Goal: Task Accomplishment & Management: Manage account settings

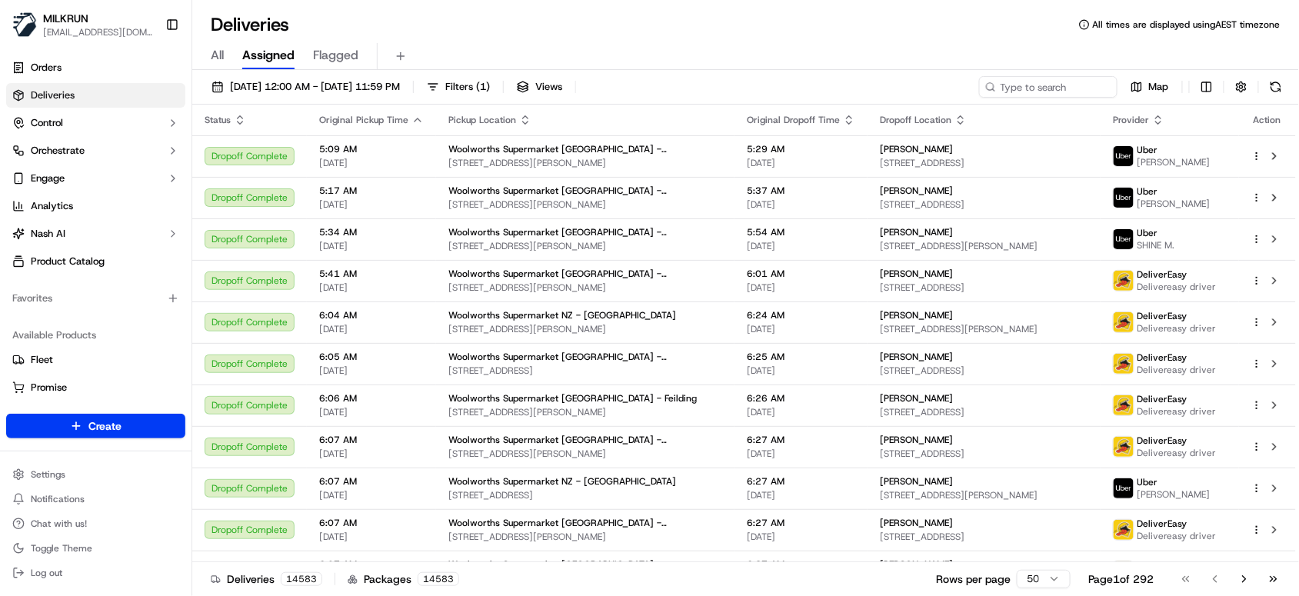
drag, startPoint x: 218, startPoint y: 55, endPoint x: 437, endPoint y: 55, distance: 218.3
click at [218, 55] on span "All" at bounding box center [217, 55] width 13 height 18
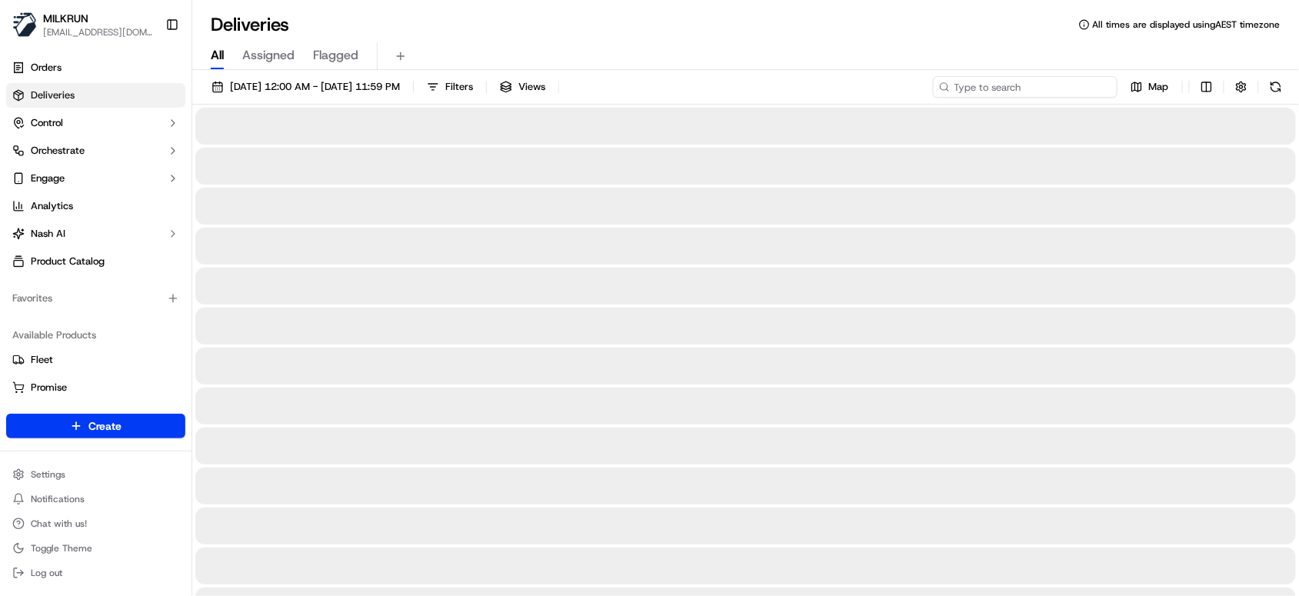
click at [1044, 91] on input at bounding box center [1025, 87] width 185 height 22
paste input "b819e25d-3aab-42fb-94ae-67b3d9a8554e"
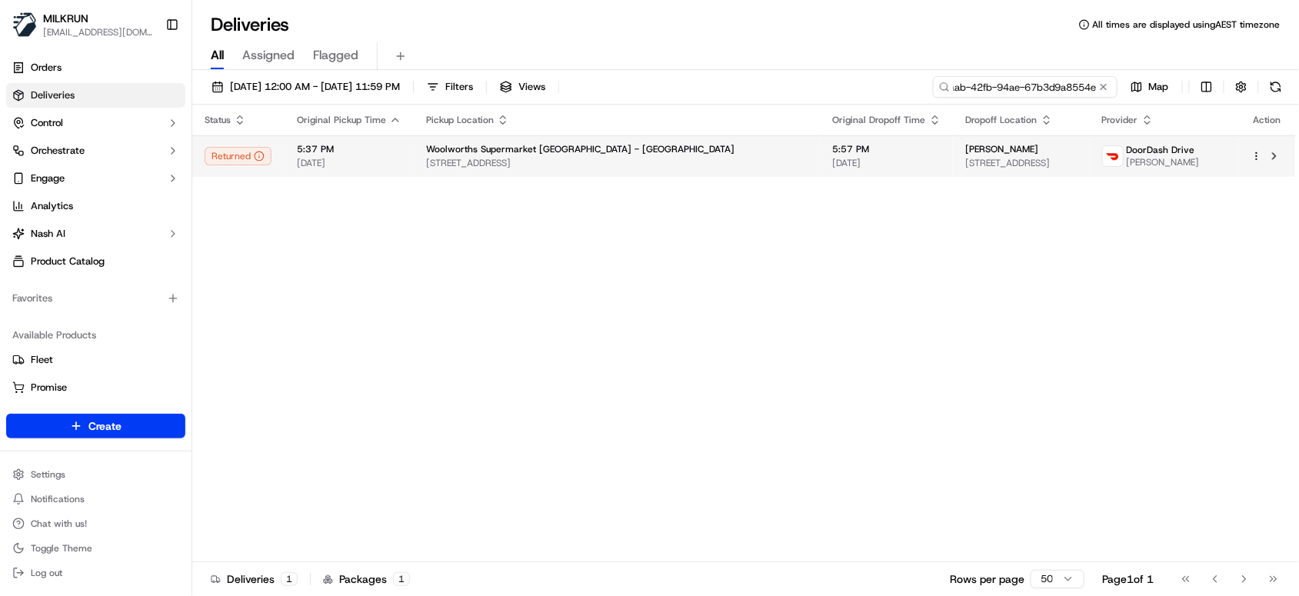
type input "b819e25d-3aab-42fb-94ae-67b3d9a8554e"
click at [388, 165] on span "[DATE]" at bounding box center [349, 163] width 105 height 12
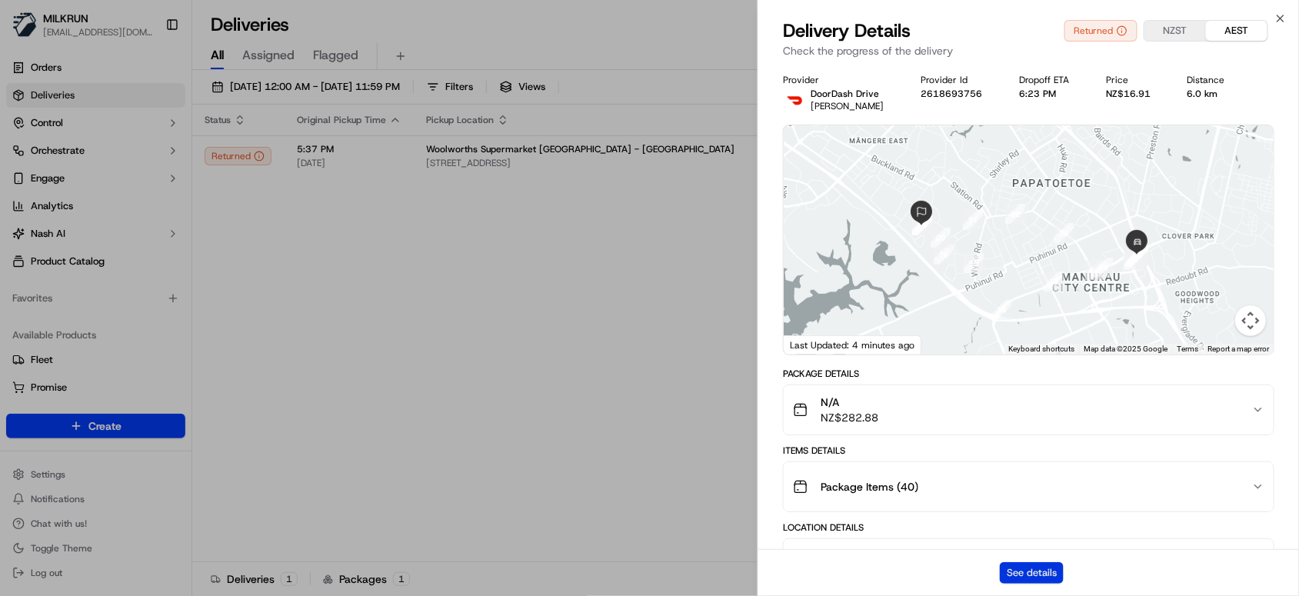
click at [1029, 572] on button "See details" at bounding box center [1031, 573] width 64 height 22
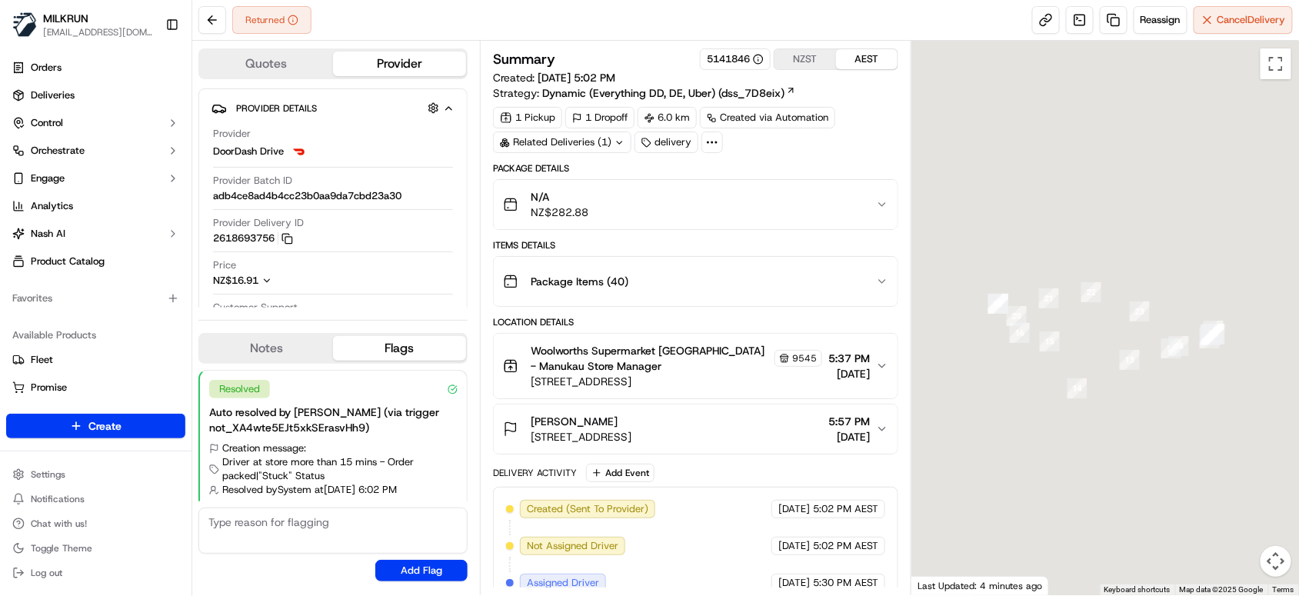
scroll to position [28, 0]
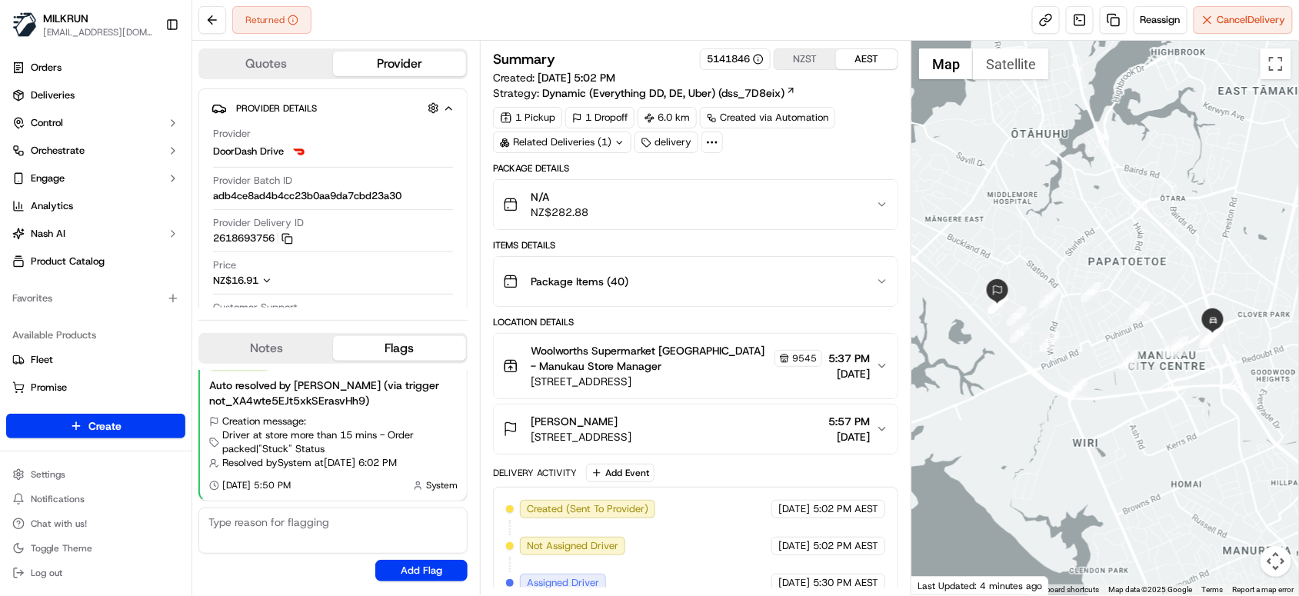
click at [872, 158] on div "Summary 5141846 NZST AEST Created: 18/09/2025 5:02 PM Strategy: Dynamic (Everyt…" at bounding box center [695, 492] width 405 height 889
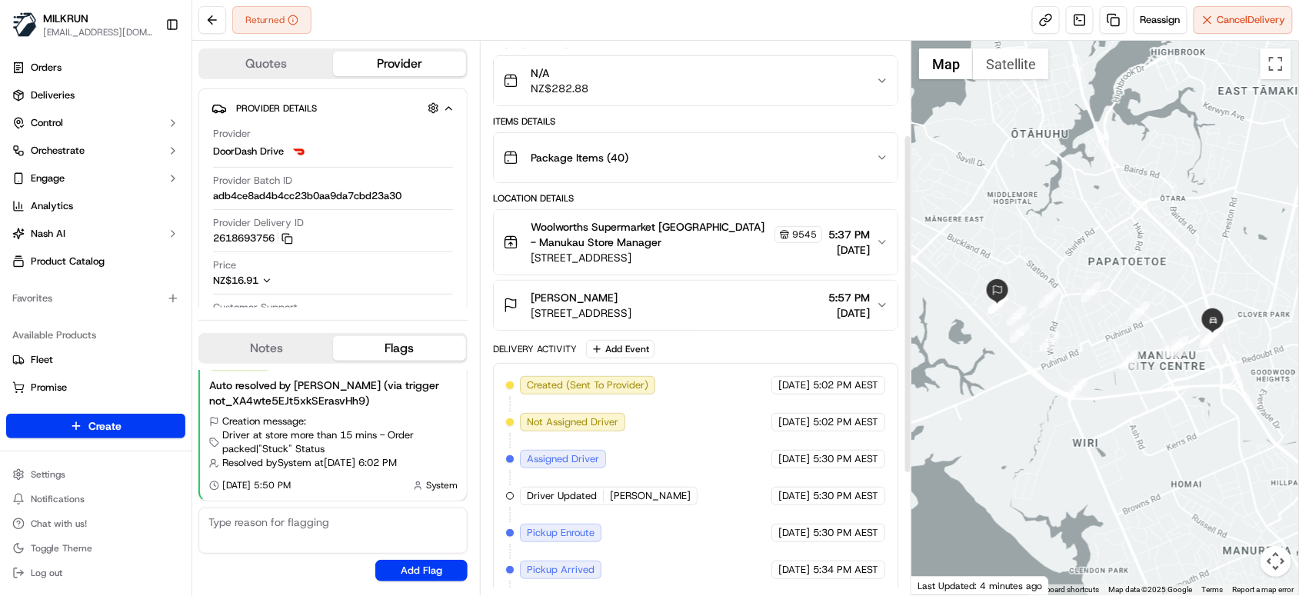
scroll to position [158, 0]
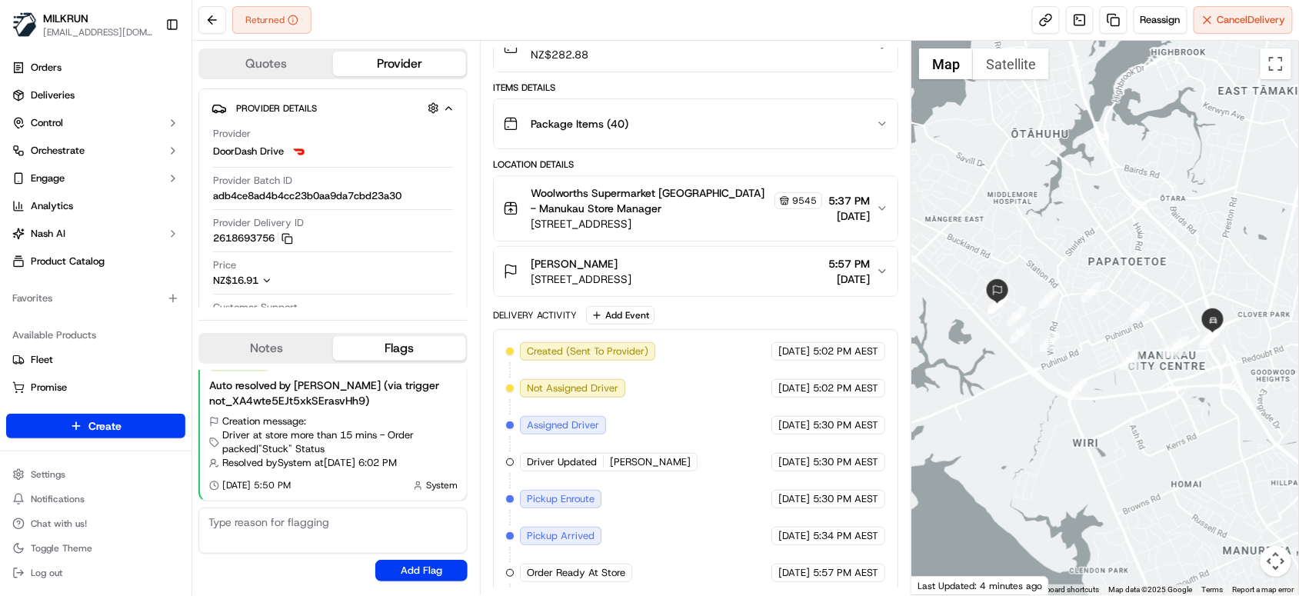
click at [575, 25] on div "Returned Reassign Cancel Delivery" at bounding box center [745, 20] width 1106 height 41
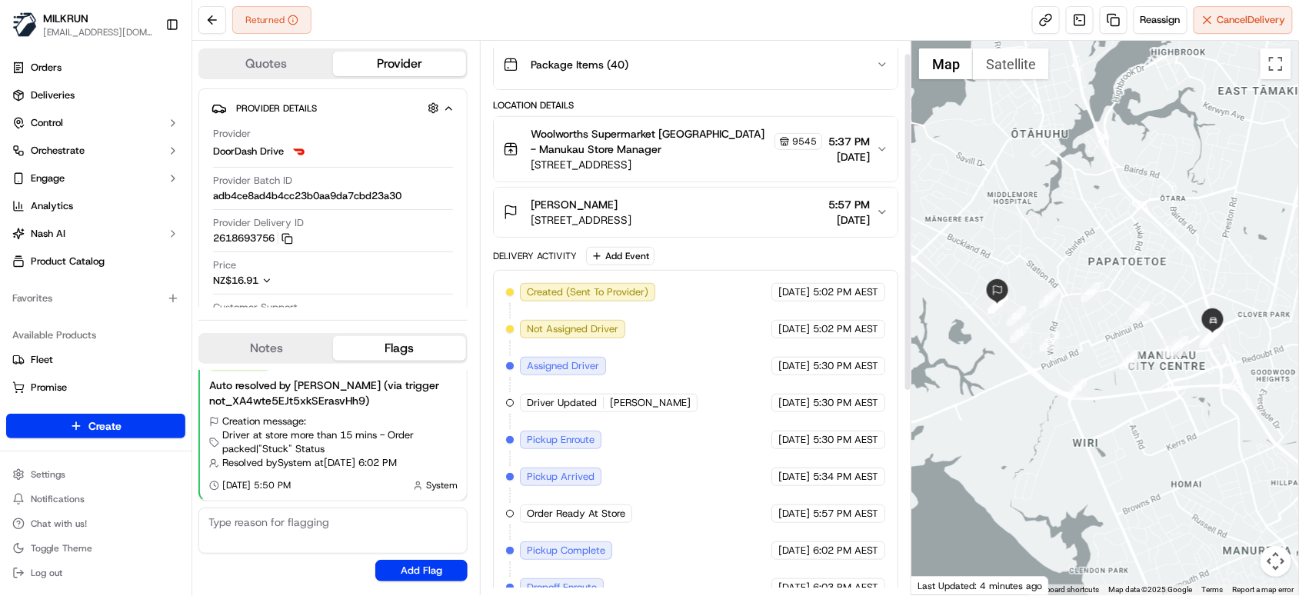
scroll to position [0, 0]
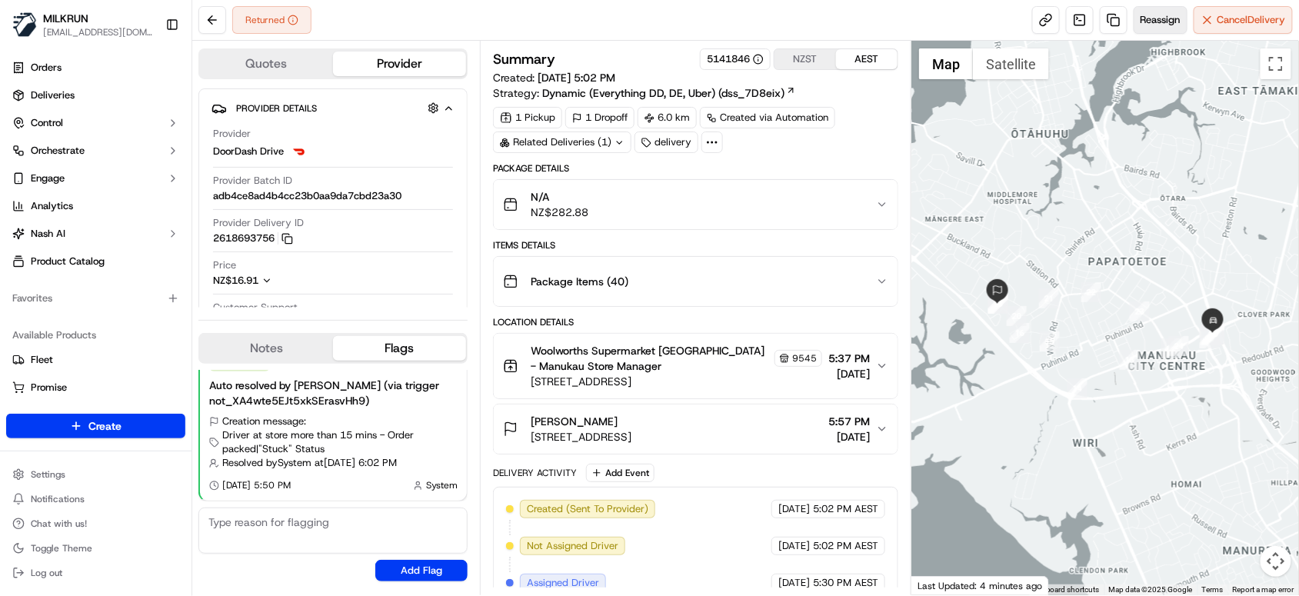
click at [1149, 15] on span "Reassign" at bounding box center [1160, 20] width 40 height 14
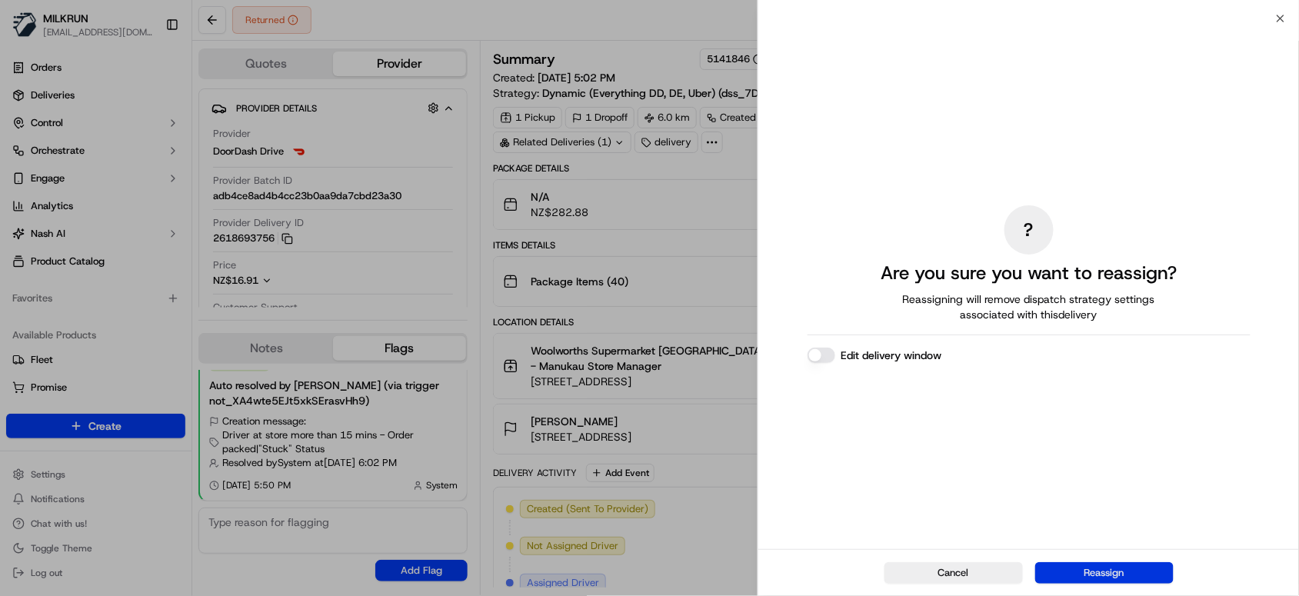
click at [1122, 566] on button "Reassign" at bounding box center [1104, 573] width 138 height 22
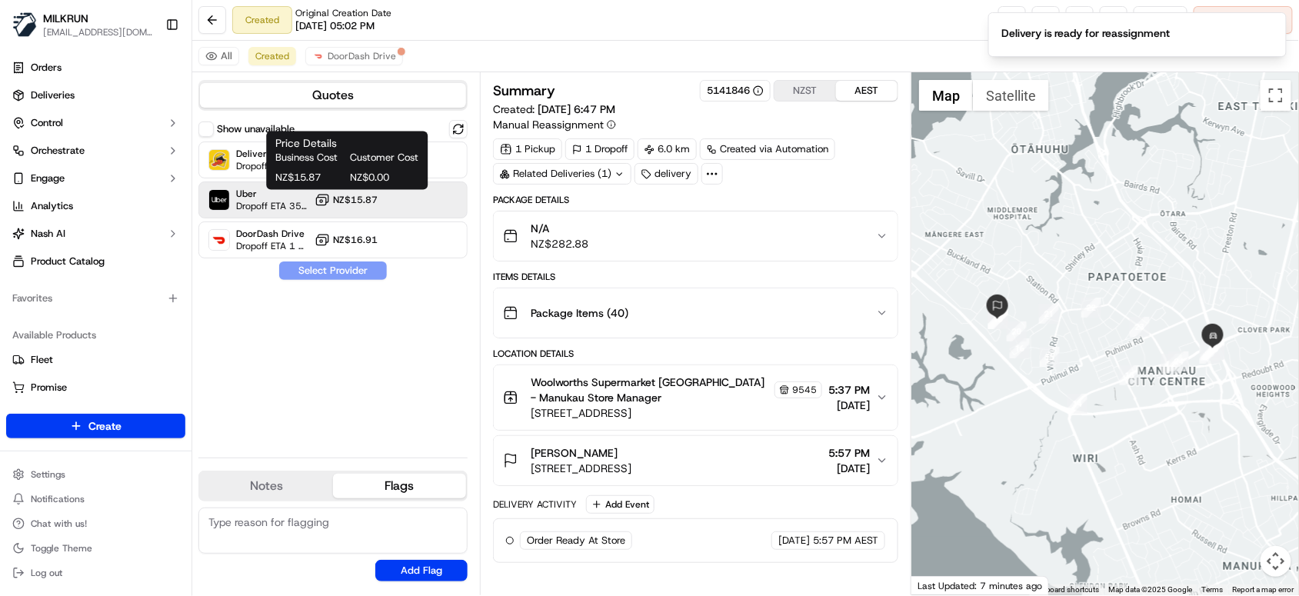
click at [328, 198] on icon at bounding box center [323, 199] width 10 height 8
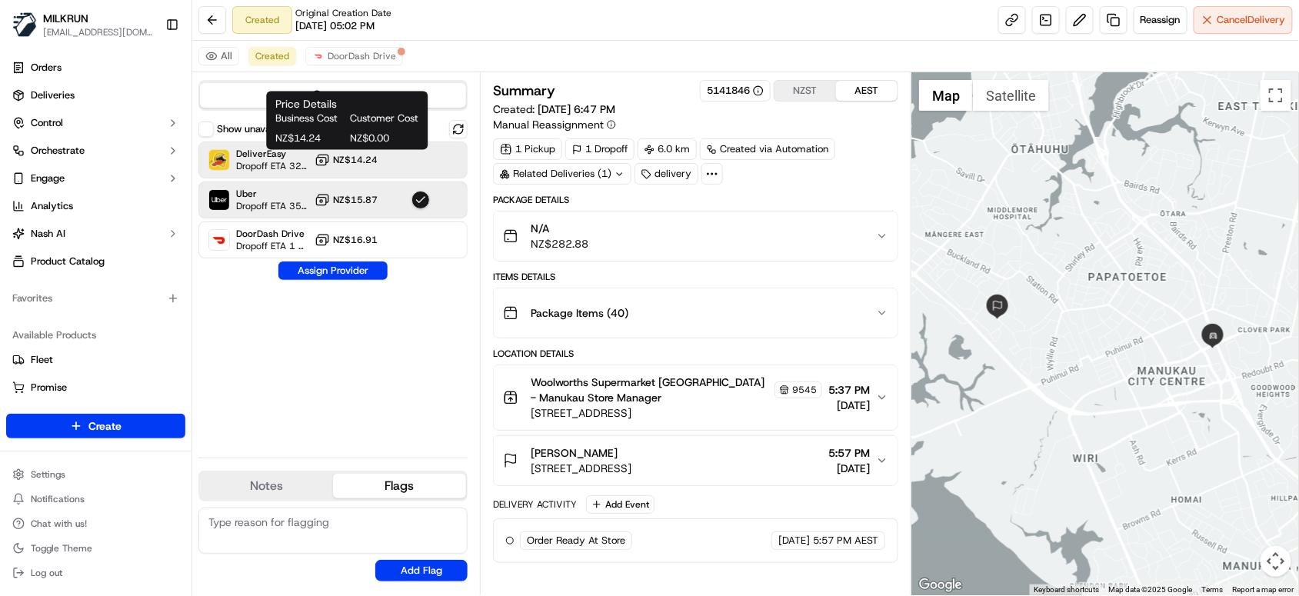
click at [377, 165] on span "NZ$14.24" at bounding box center [355, 160] width 45 height 12
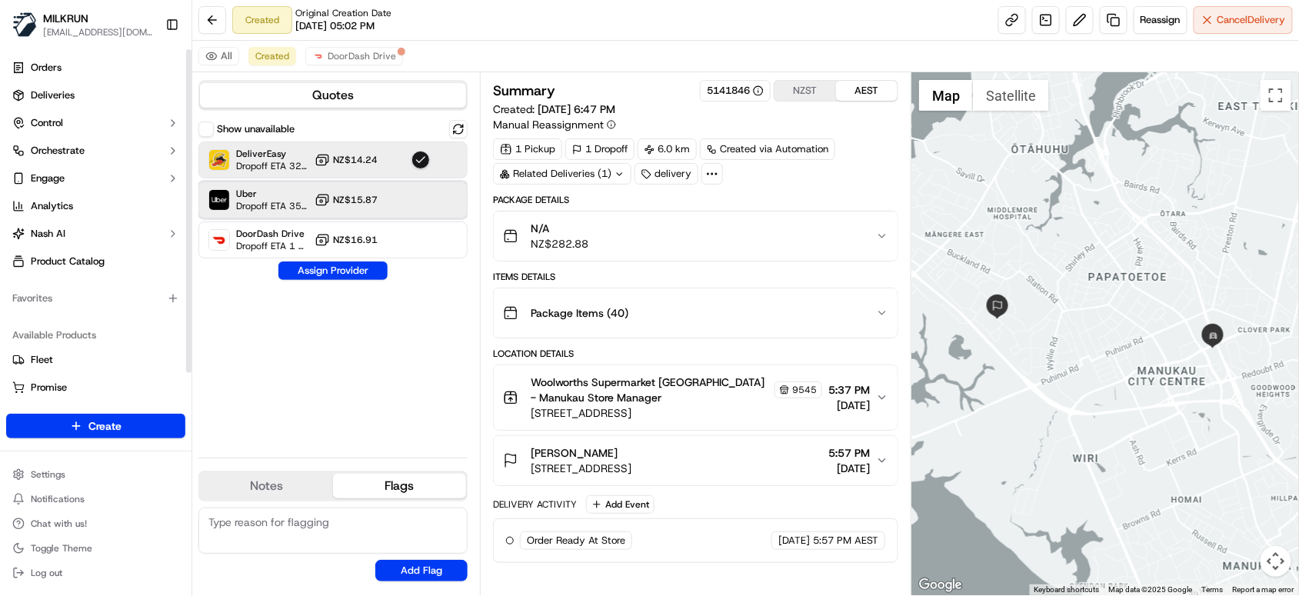
click at [241, 198] on span "Uber" at bounding box center [272, 194] width 72 height 12
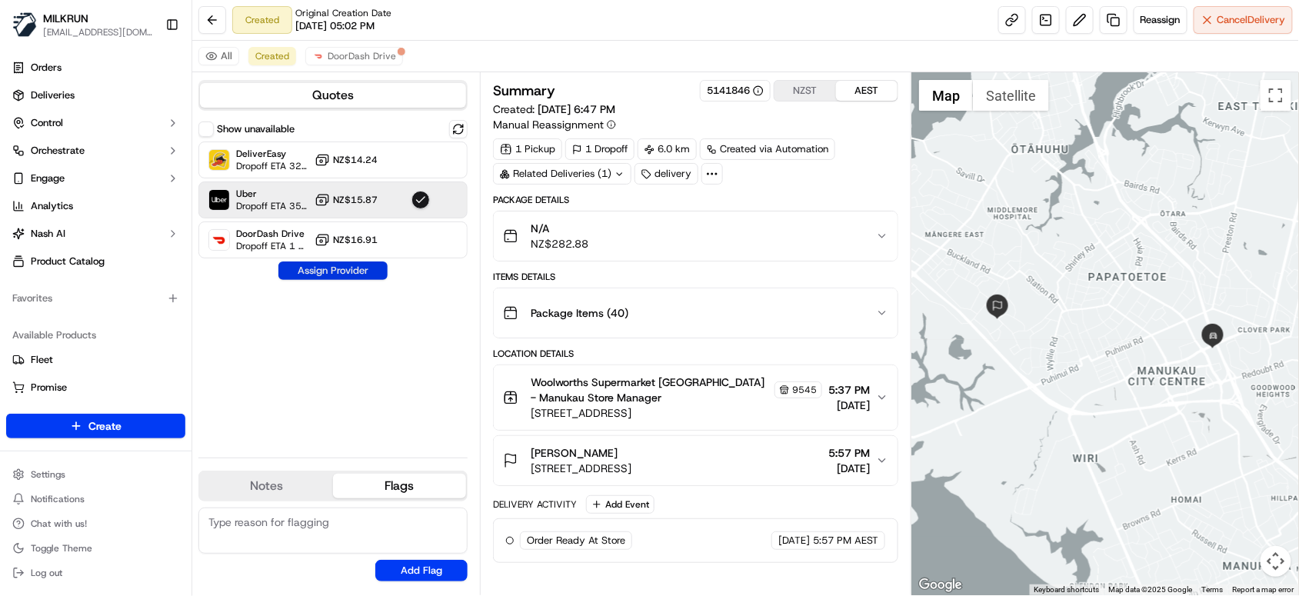
click at [318, 268] on button "Assign Provider" at bounding box center [332, 270] width 109 height 18
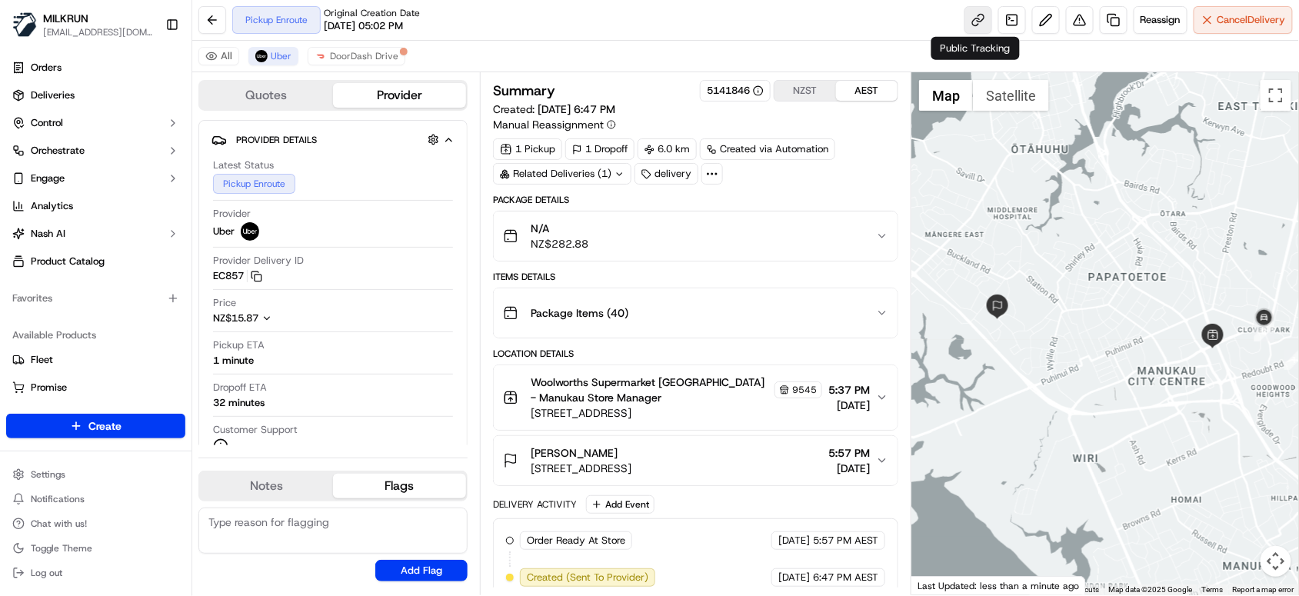
click at [964, 25] on link at bounding box center [978, 20] width 28 height 28
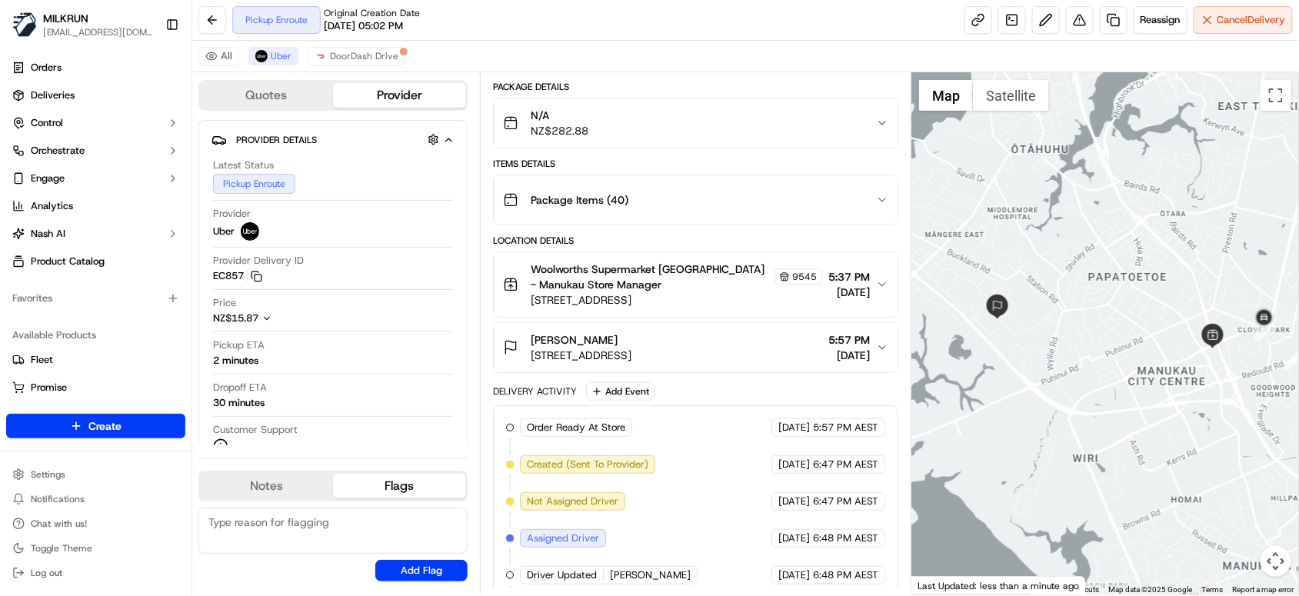
scroll to position [197, 0]
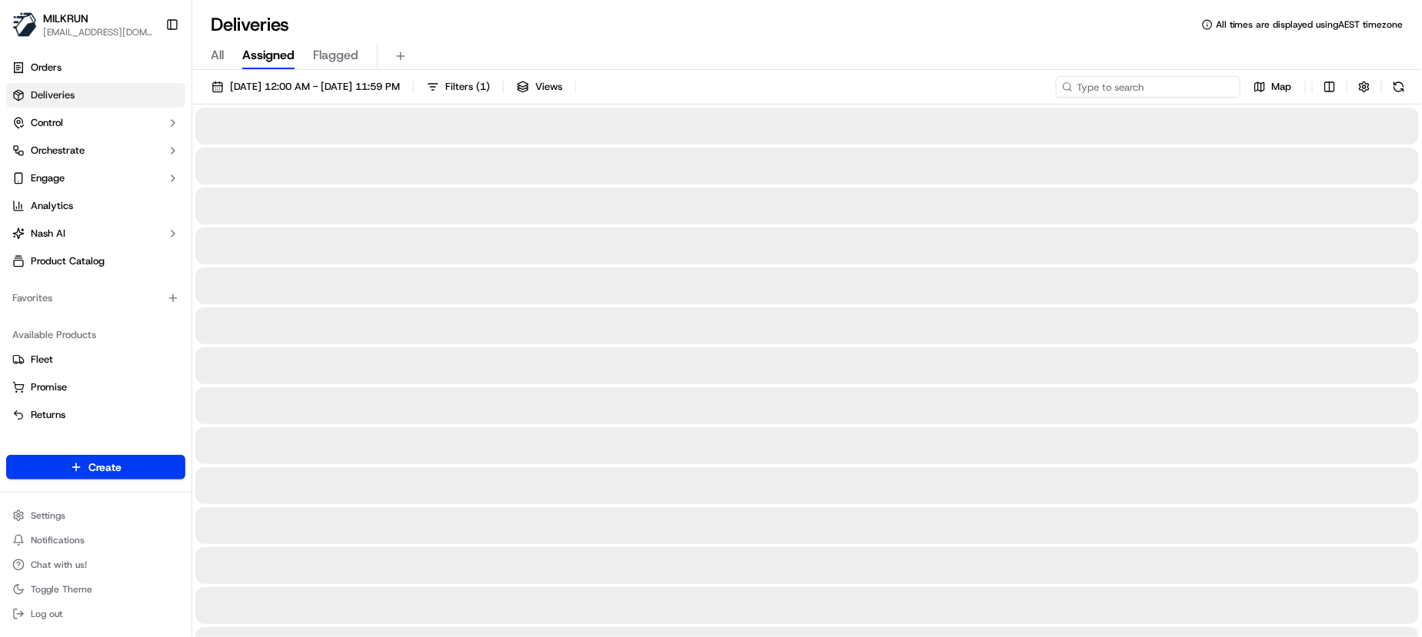
click at [1152, 90] on input at bounding box center [1148, 87] width 185 height 22
paste input "90075f01-ccc8-4013-a91a-02b83464271f"
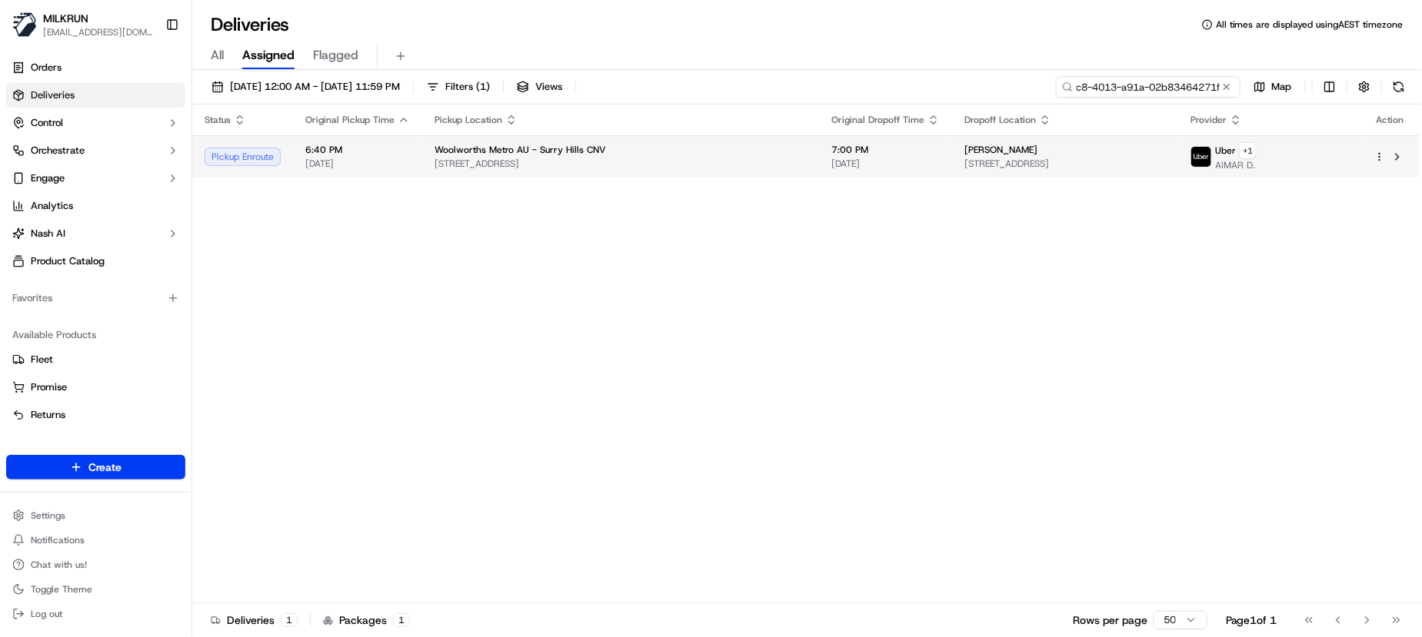
type input "90075f01-ccc8-4013-a91a-02b83464271f"
click at [293, 159] on td "6:40 PM [DATE]" at bounding box center [357, 156] width 129 height 42
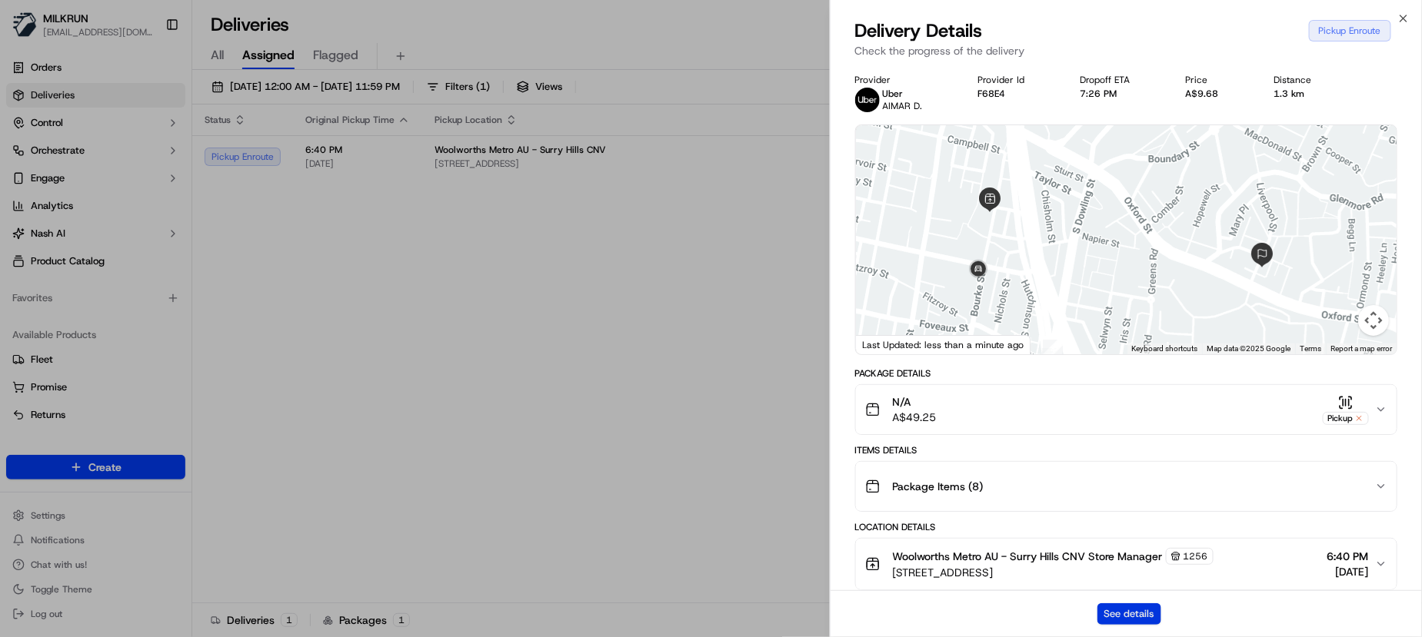
click at [1123, 614] on button "See details" at bounding box center [1129, 615] width 64 height 22
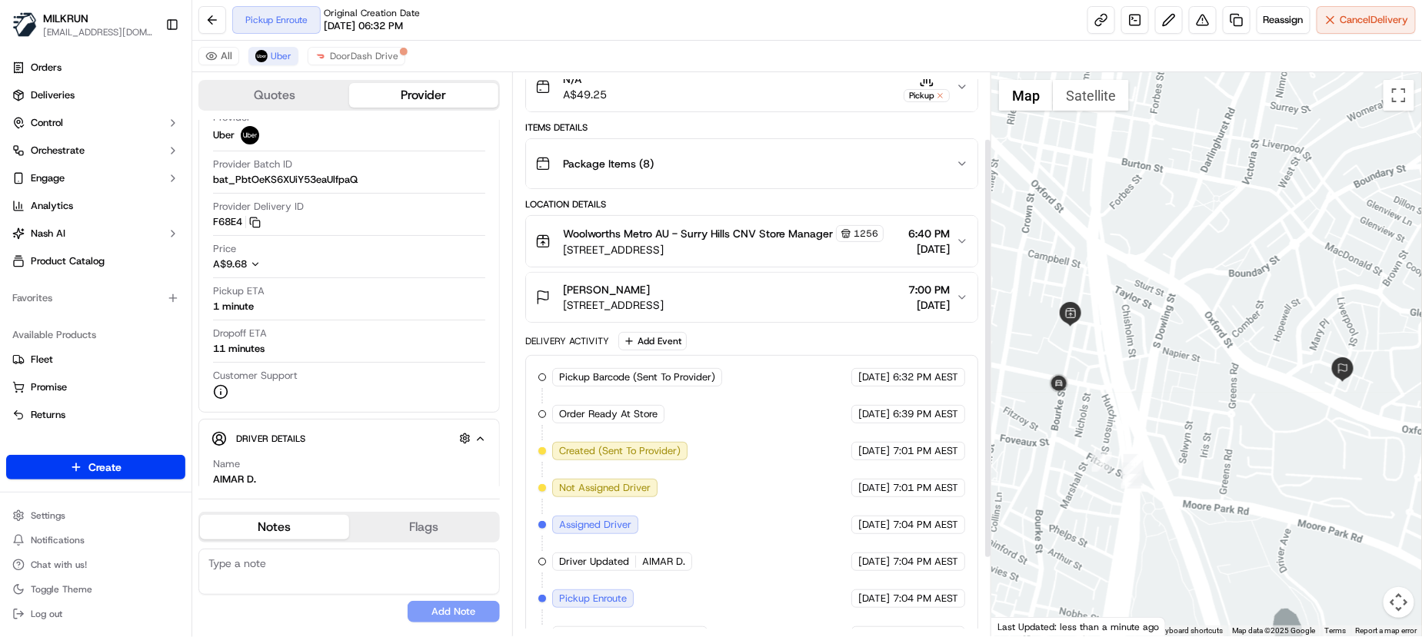
scroll to position [192, 0]
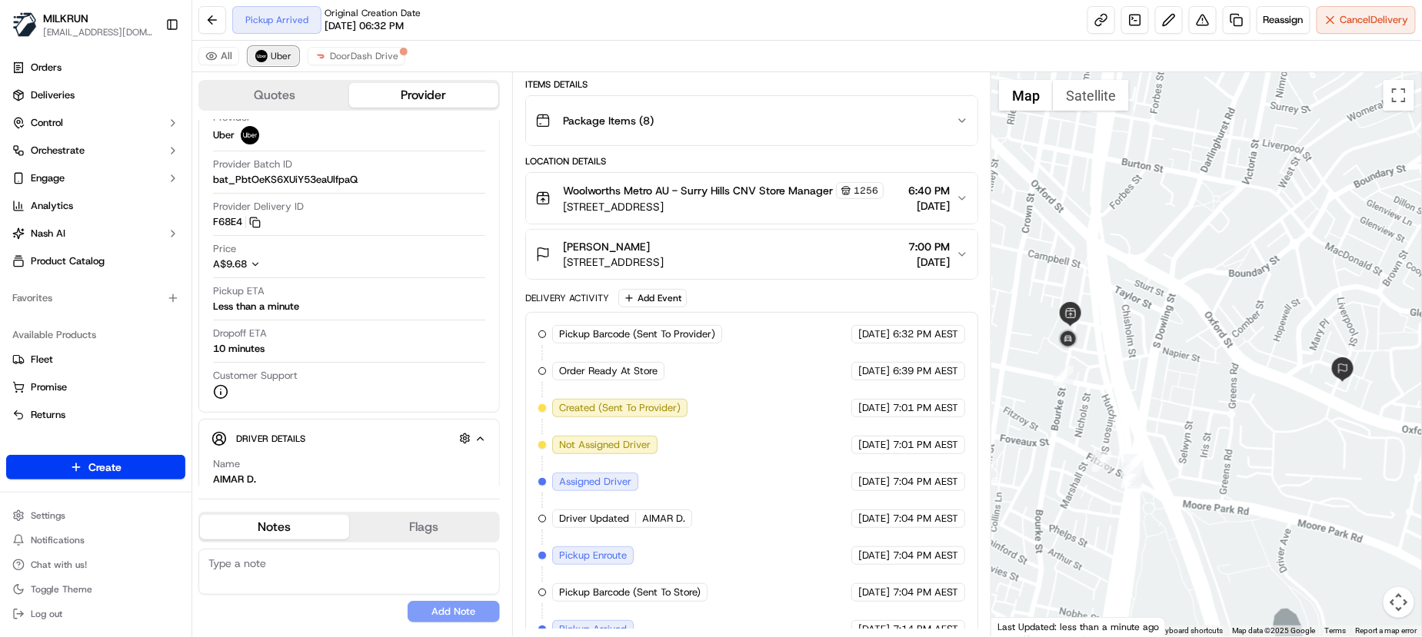
click at [278, 59] on span "Uber" at bounding box center [281, 56] width 21 height 12
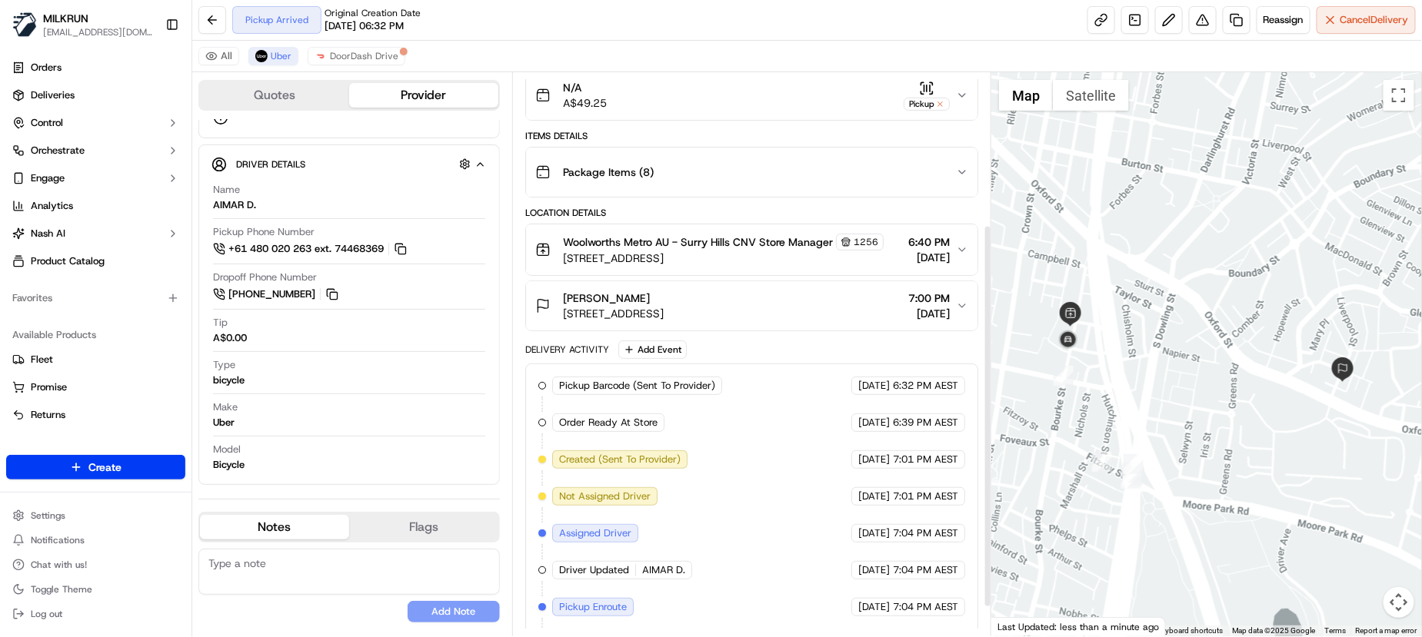
scroll to position [266, 0]
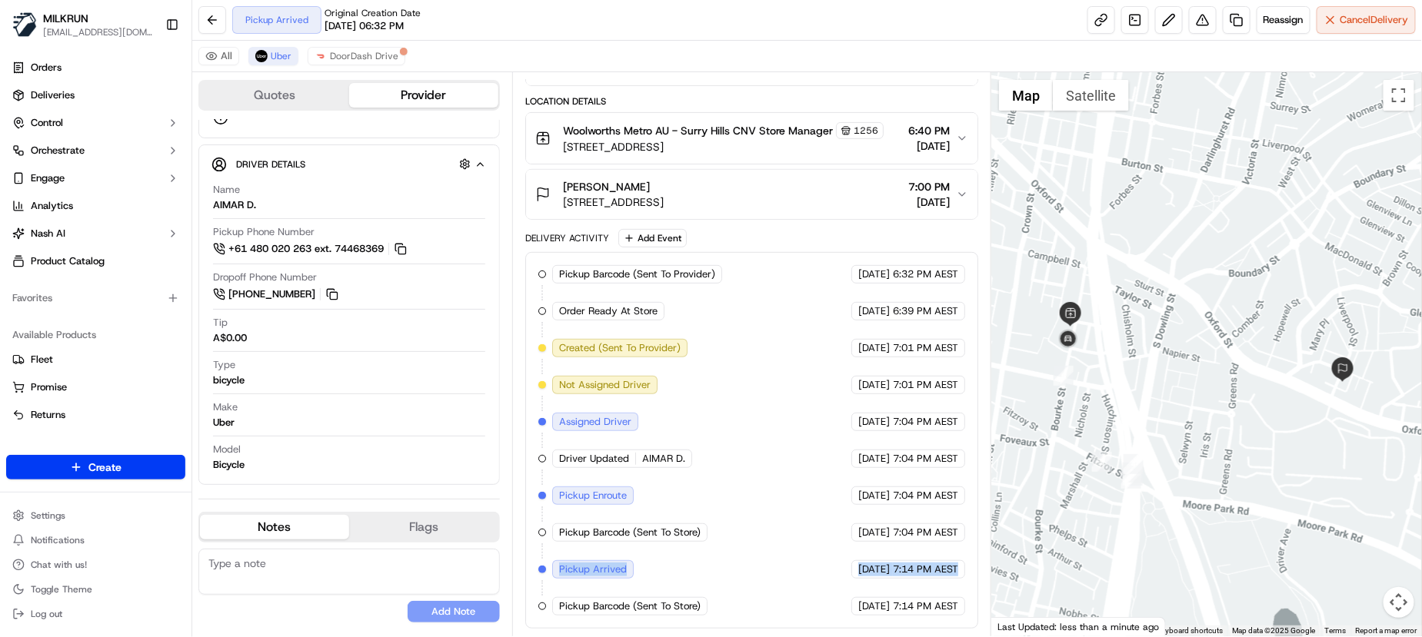
drag, startPoint x: 556, startPoint y: 569, endPoint x: 969, endPoint y: 568, distance: 412.9
click at [969, 568] on div "Pickup Barcode (Sent To Provider) MILKRUN 18/09/2025 6:32 PM AEST Order Ready A…" at bounding box center [752, 440] width 454 height 377
copy div "Pickup Arrived Uber 18/09/2025 7:14 PM AEST"
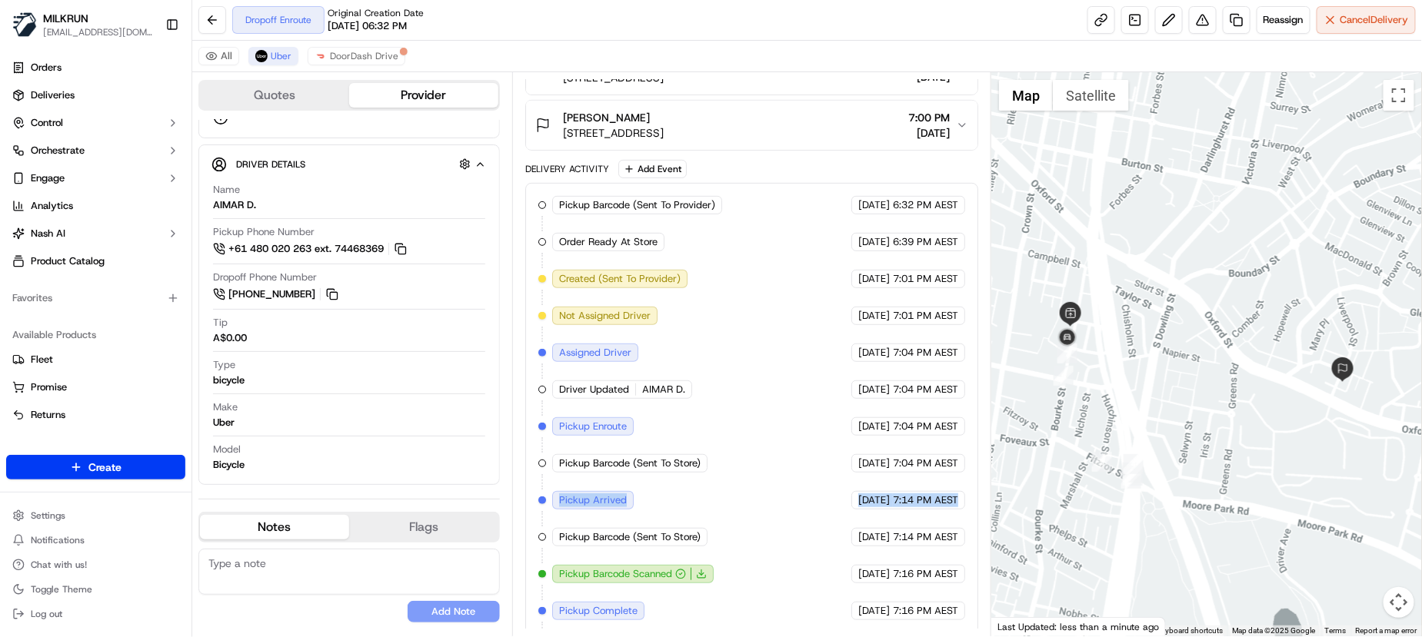
scroll to position [377, 0]
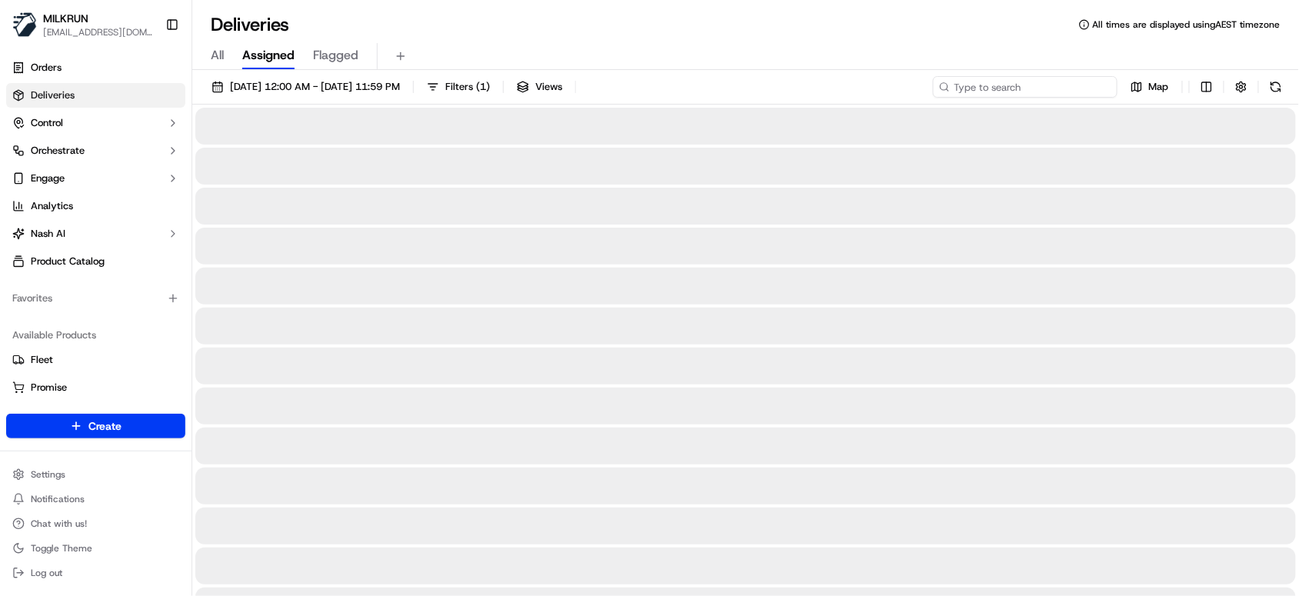
click at [1024, 88] on input at bounding box center [1025, 87] width 185 height 22
paste input "6b4aec13-b37a-4e99-b3ce-240c79cb6d05"
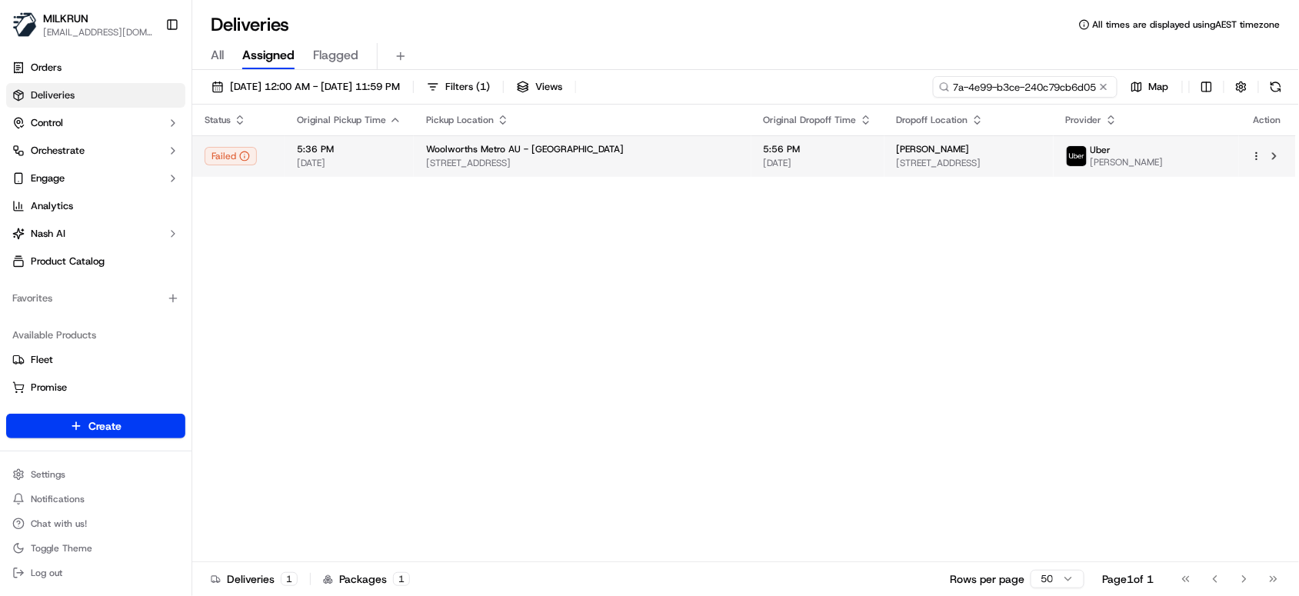
type input "6b4aec13-b37a-4e99-b3ce-240c79cb6d05"
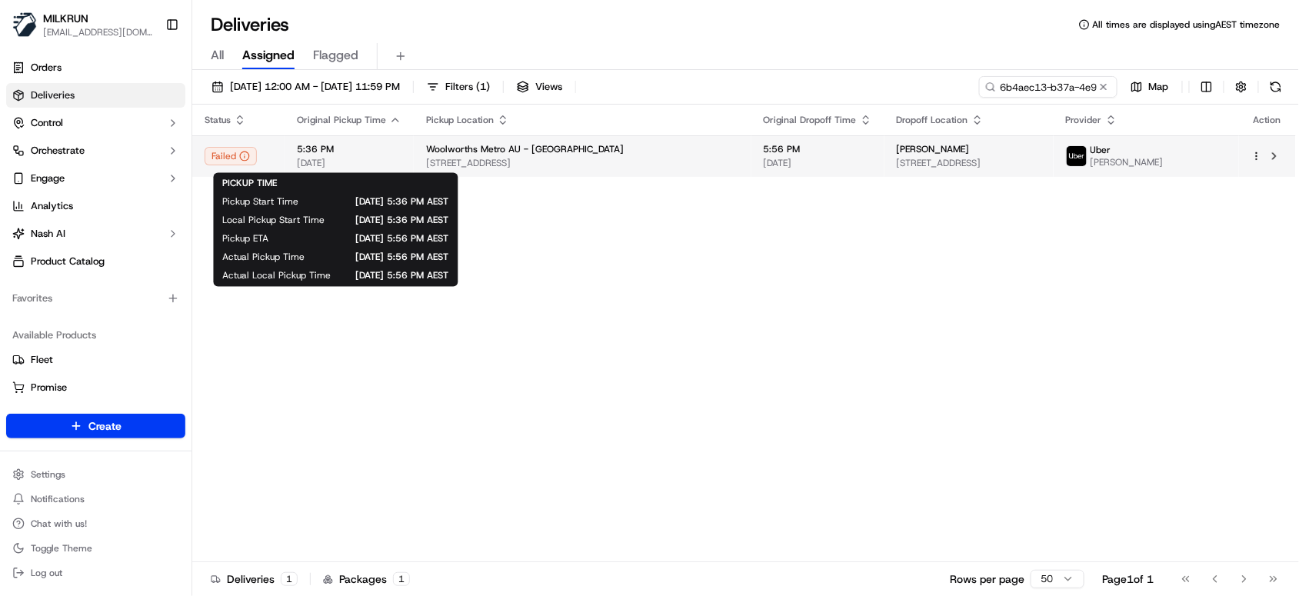
click at [372, 166] on span "[DATE]" at bounding box center [349, 163] width 105 height 12
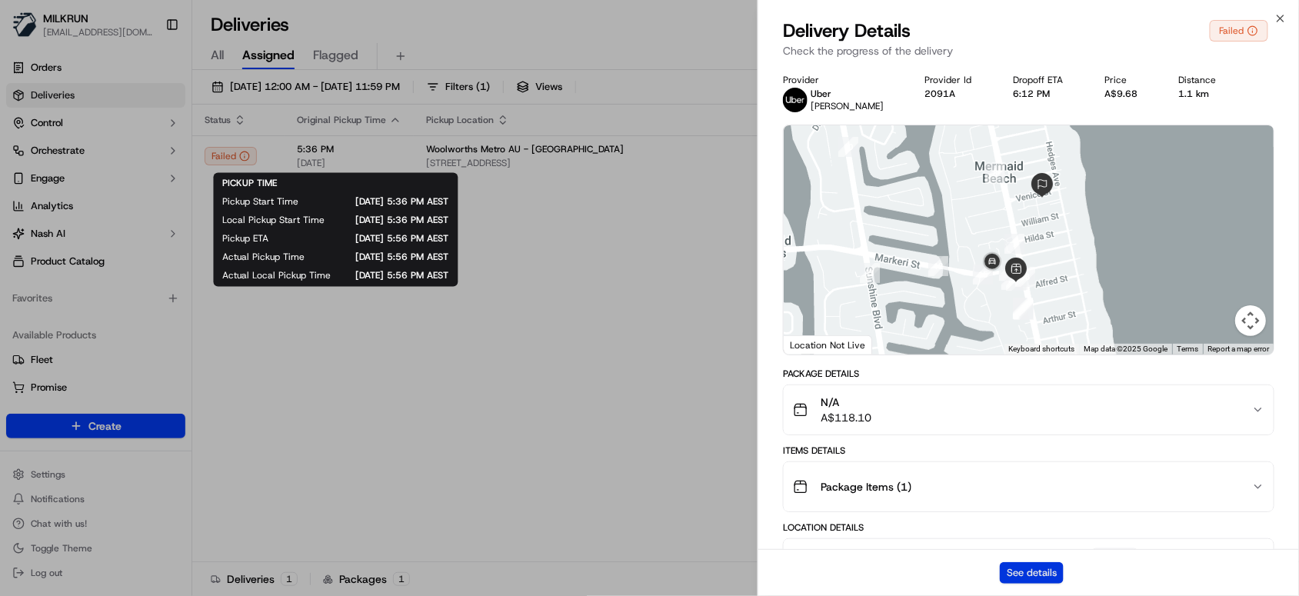
click at [1039, 576] on button "See details" at bounding box center [1031, 573] width 64 height 22
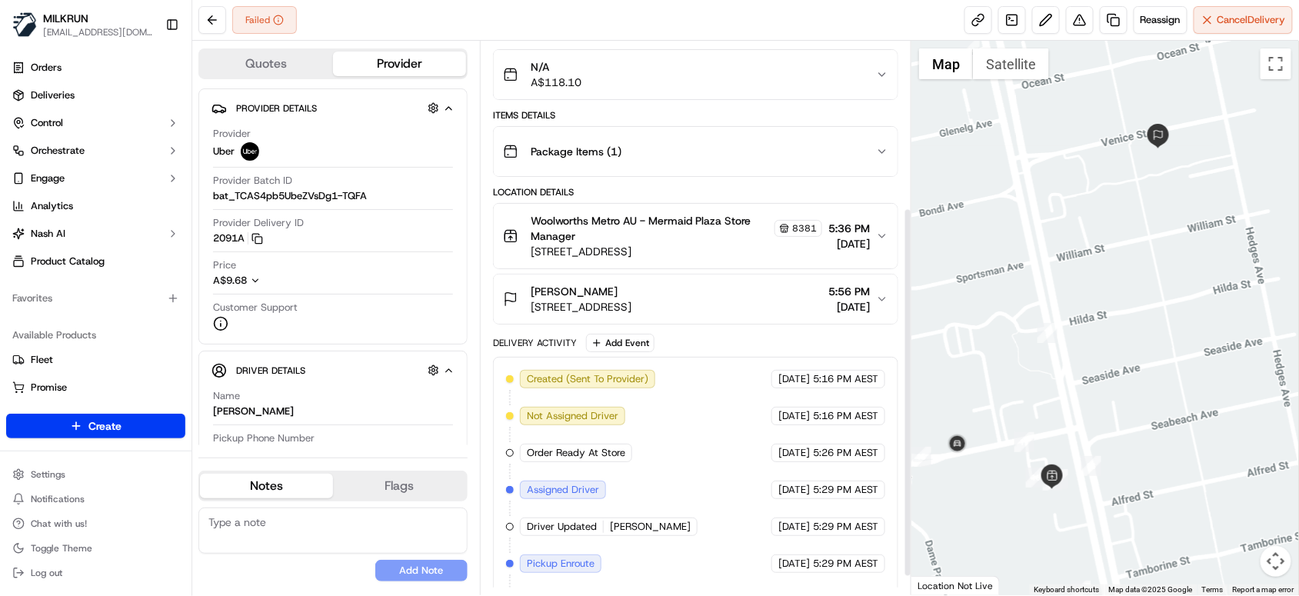
scroll to position [276, 0]
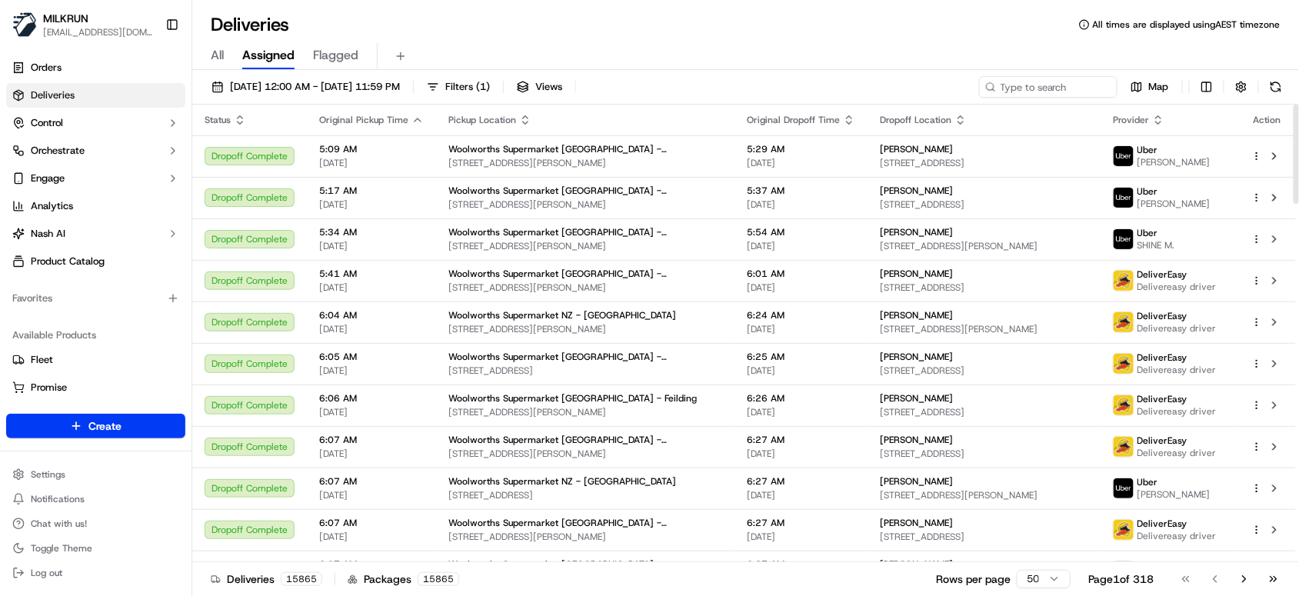
drag, startPoint x: 696, startPoint y: 45, endPoint x: 804, endPoint y: 82, distance: 114.8
click at [696, 45] on div "All Assigned Flagged" at bounding box center [745, 56] width 1106 height 27
click at [1023, 85] on input at bounding box center [1025, 87] width 185 height 22
paste input "e1b9bf33-52df-4838-81fc-2957ef4799b8"
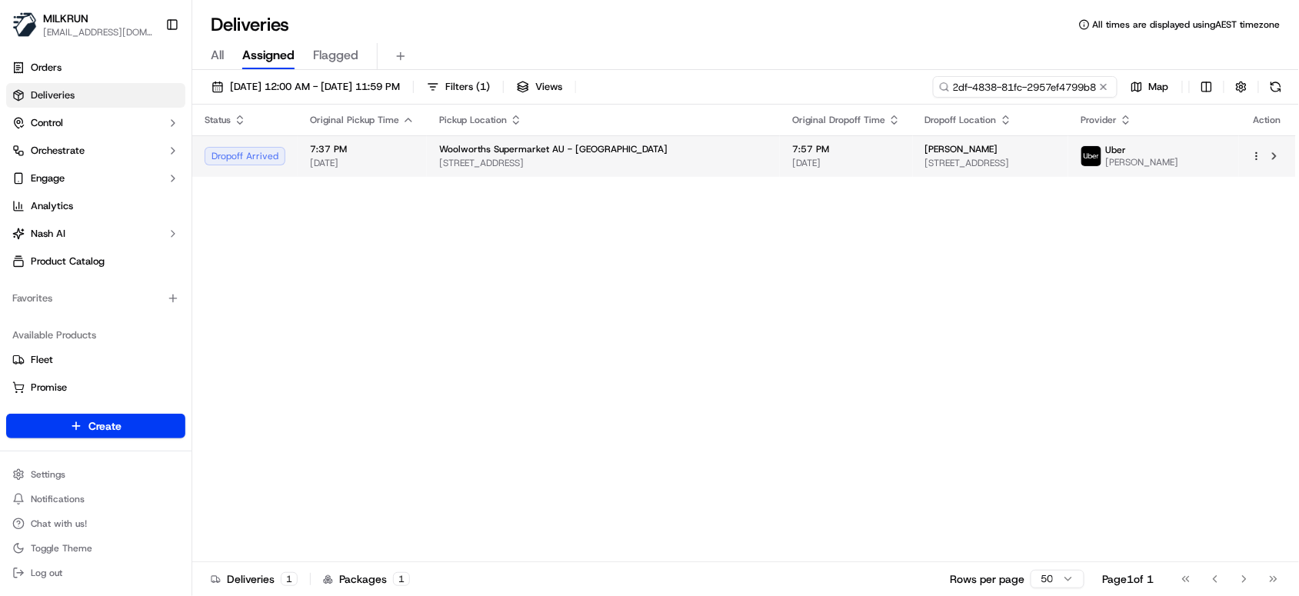
type input "e1b9bf33-52df-4838-81fc-2957ef4799b8"
click at [392, 154] on span "7:37 PM" at bounding box center [362, 149] width 105 height 12
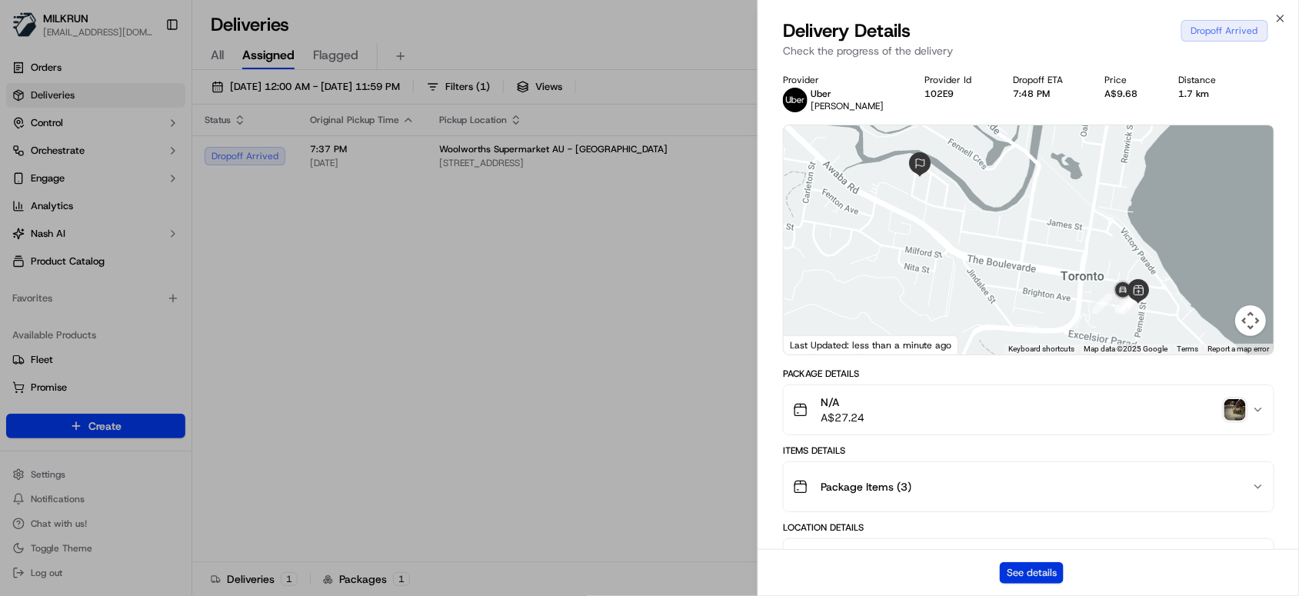
click at [1037, 573] on button "See details" at bounding box center [1031, 573] width 64 height 22
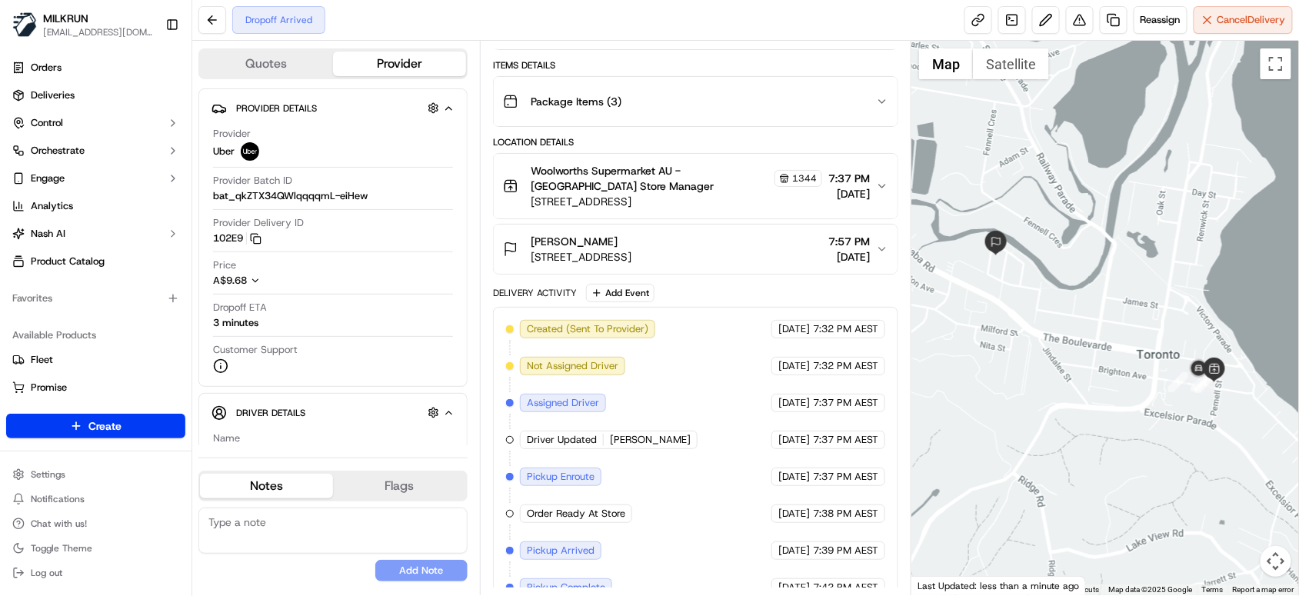
scroll to position [276, 0]
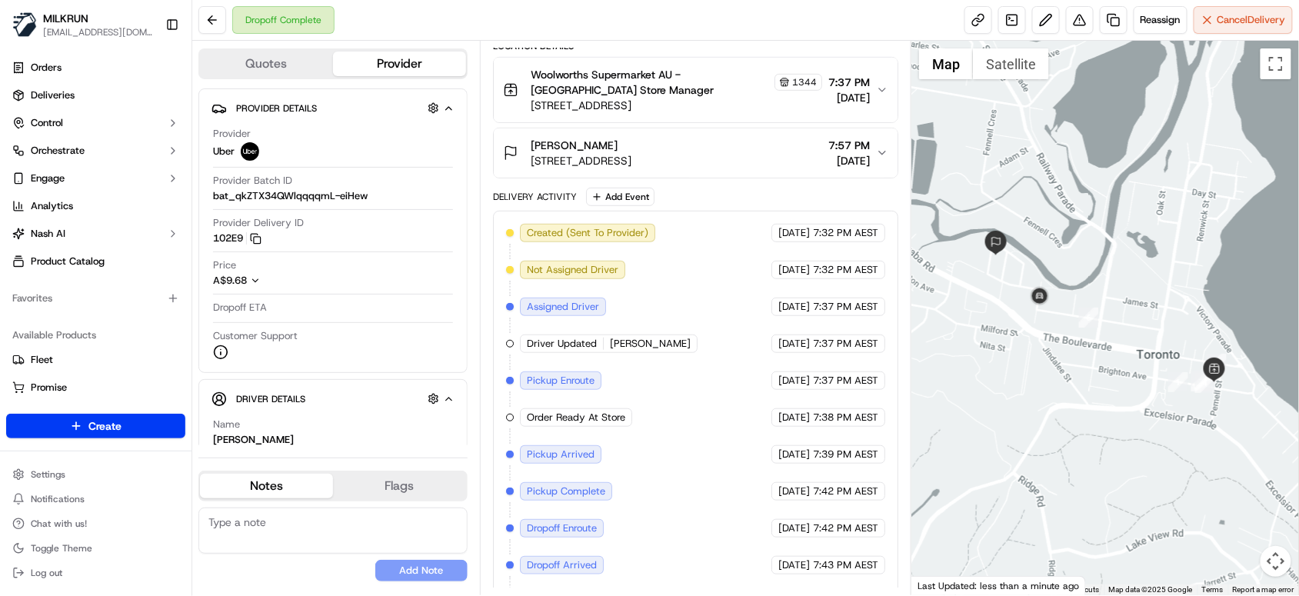
drag, startPoint x: 628, startPoint y: 145, endPoint x: 616, endPoint y: 141, distance: 12.7
click at [616, 141] on div "[PERSON_NAME]" at bounding box center [580, 145] width 101 height 15
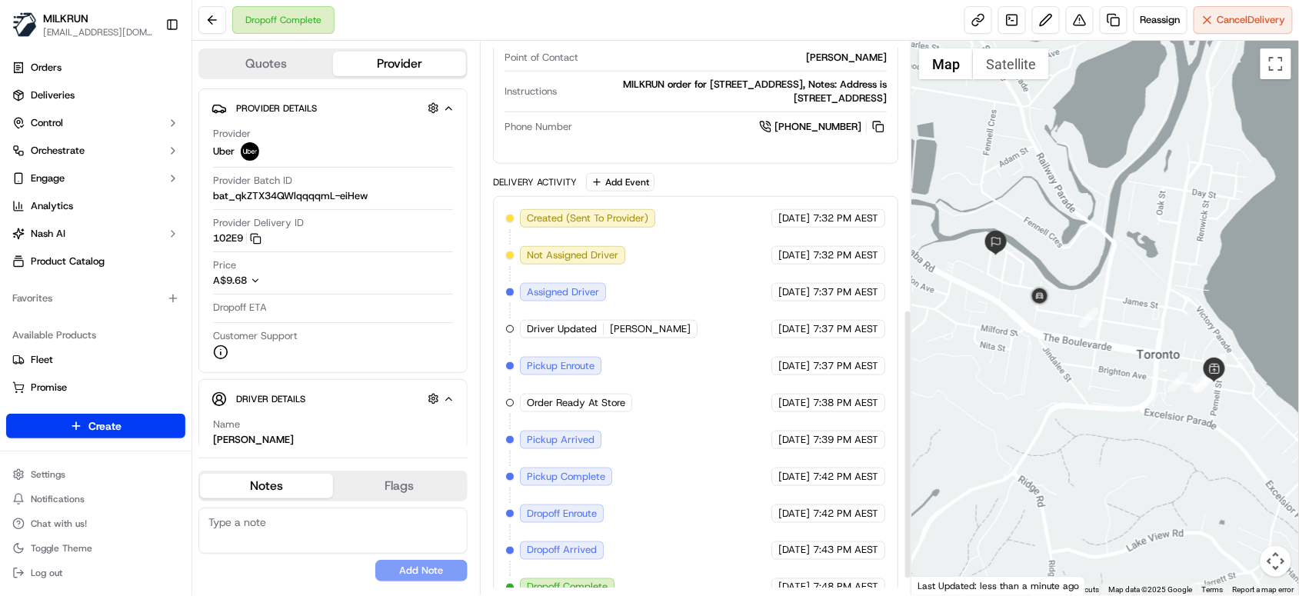
scroll to position [564, 0]
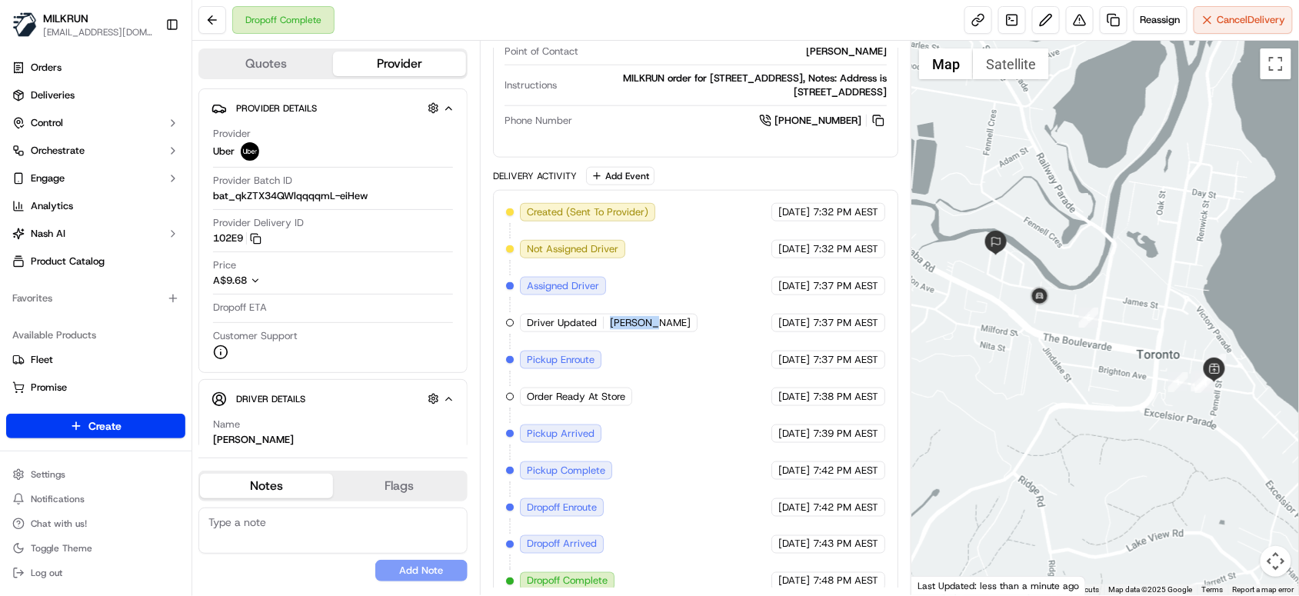
drag, startPoint x: 656, startPoint y: 322, endPoint x: 607, endPoint y: 322, distance: 48.4
click at [607, 322] on div "Driver Updated [PERSON_NAME]" at bounding box center [609, 323] width 178 height 18
copy span "[PERSON_NAME]"
drag, startPoint x: 806, startPoint y: 209, endPoint x: 743, endPoint y: 209, distance: 63.8
click at [771, 209] on div "[DATE] 7:32 PM AEST" at bounding box center [828, 212] width 114 height 18
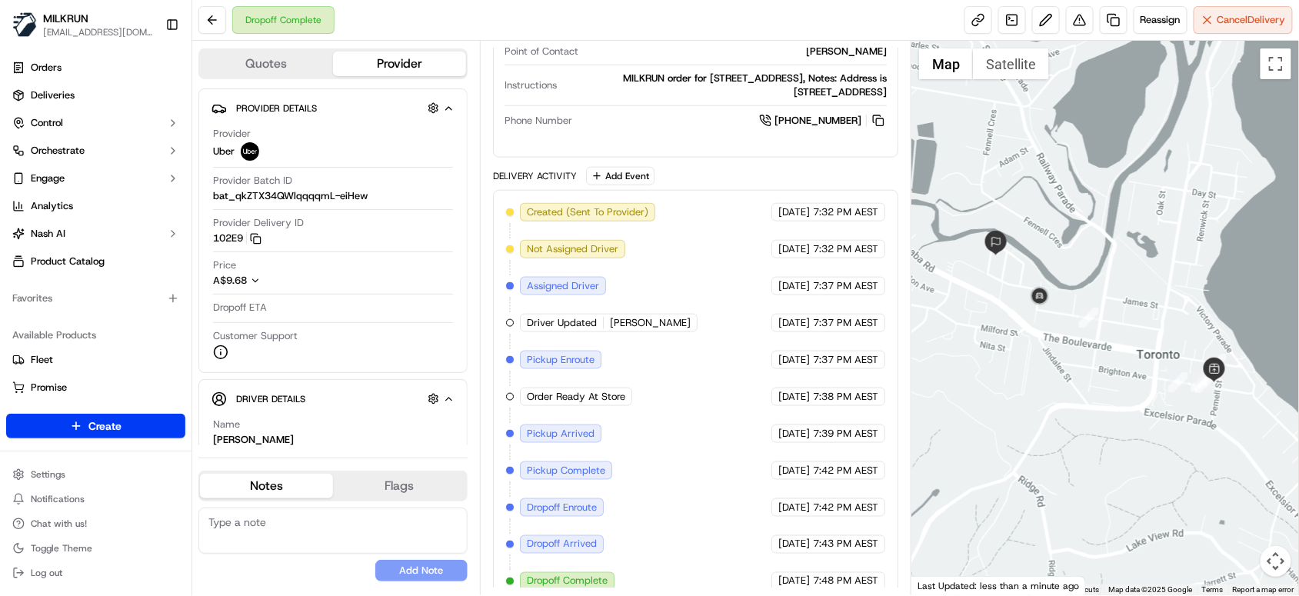
click at [810, 218] on div "[DATE] 7:32 PM AEST" at bounding box center [828, 212] width 114 height 18
drag, startPoint x: 810, startPoint y: 213, endPoint x: 744, endPoint y: 218, distance: 66.3
click at [771, 218] on div "[DATE] 7:32 PM AEST" at bounding box center [828, 212] width 114 height 18
copy span "[DATE]"
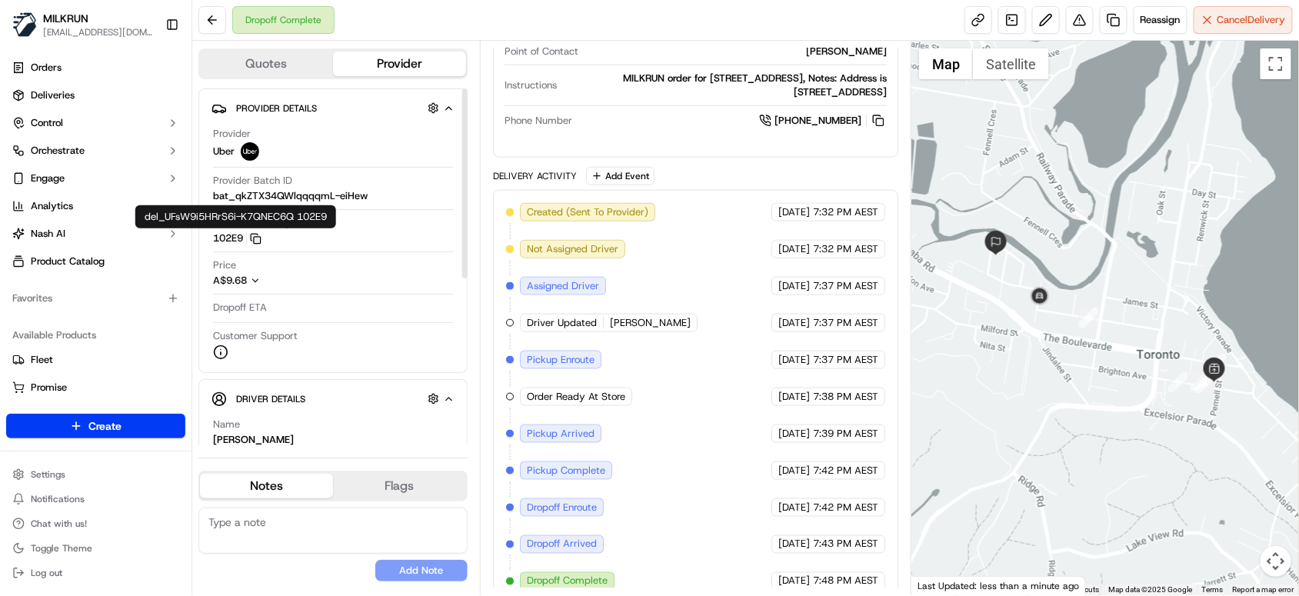
click at [260, 238] on icon "button" at bounding box center [256, 239] width 12 height 12
click at [257, 242] on rect "button" at bounding box center [257, 240] width 7 height 7
